Goal: Register for event/course

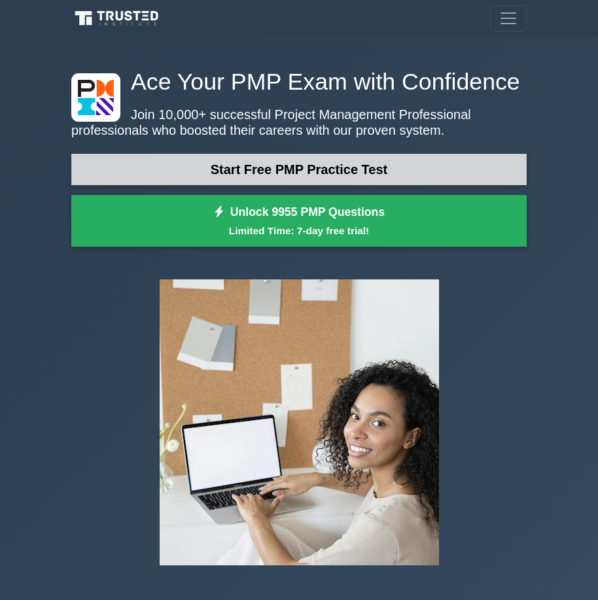
click at [211, 172] on link "Start Free PMP Practice Test" at bounding box center [298, 169] width 455 height 31
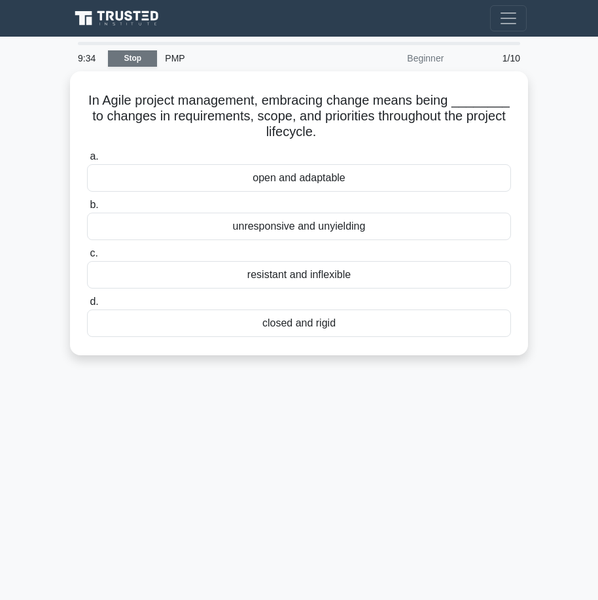
click at [143, 60] on link "Stop" at bounding box center [132, 58] width 49 height 16
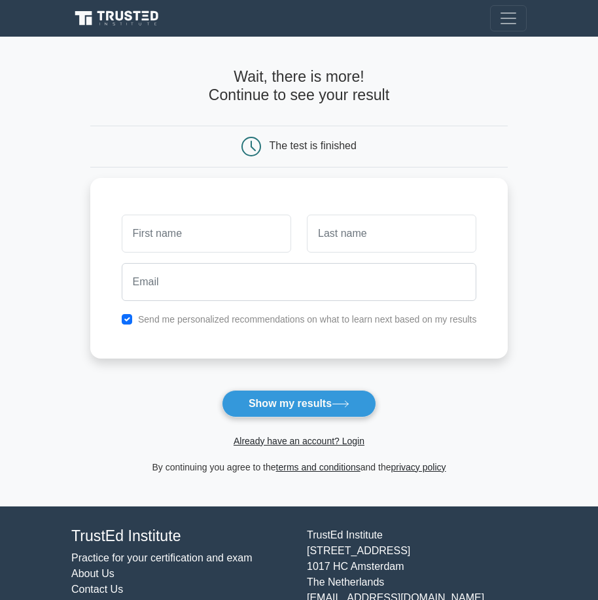
click at [247, 139] on icon at bounding box center [251, 146] width 18 height 18
click at [308, 163] on div "The test is finished" at bounding box center [299, 147] width 418 height 42
click at [402, 468] on link "privacy policy" at bounding box center [418, 467] width 55 height 10
